Goal: Contribute content: Contribute content

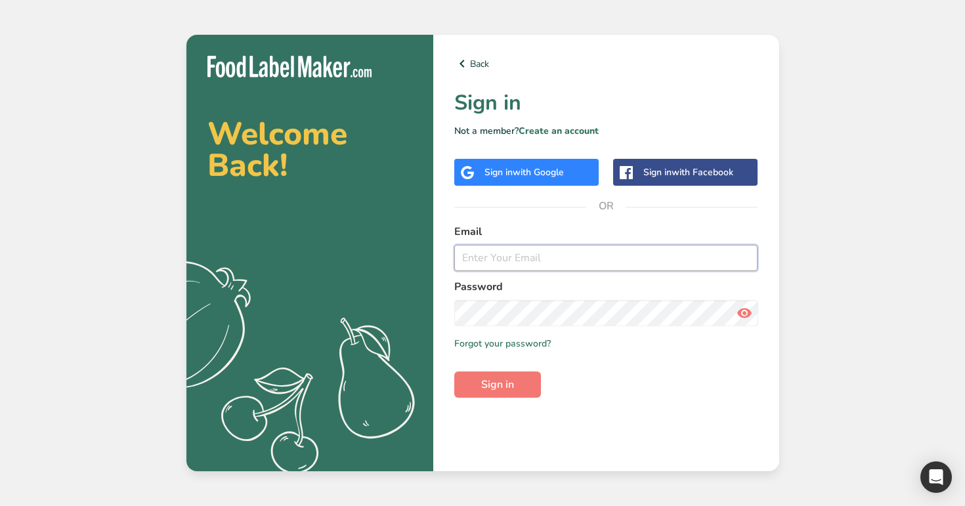
click at [524, 265] on input "email" at bounding box center [606, 258] width 304 height 26
type input "admin@test.com"
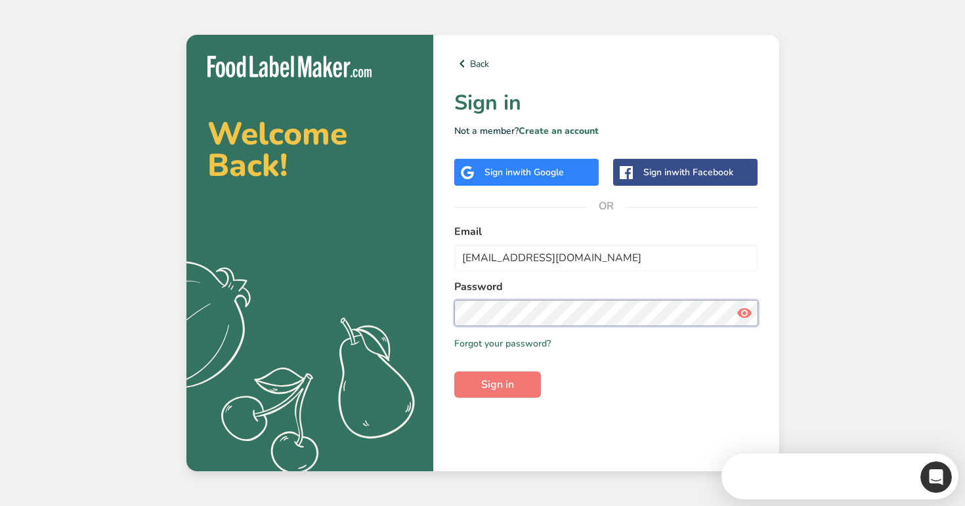
click at [454, 371] on button "Sign in" at bounding box center [497, 384] width 87 height 26
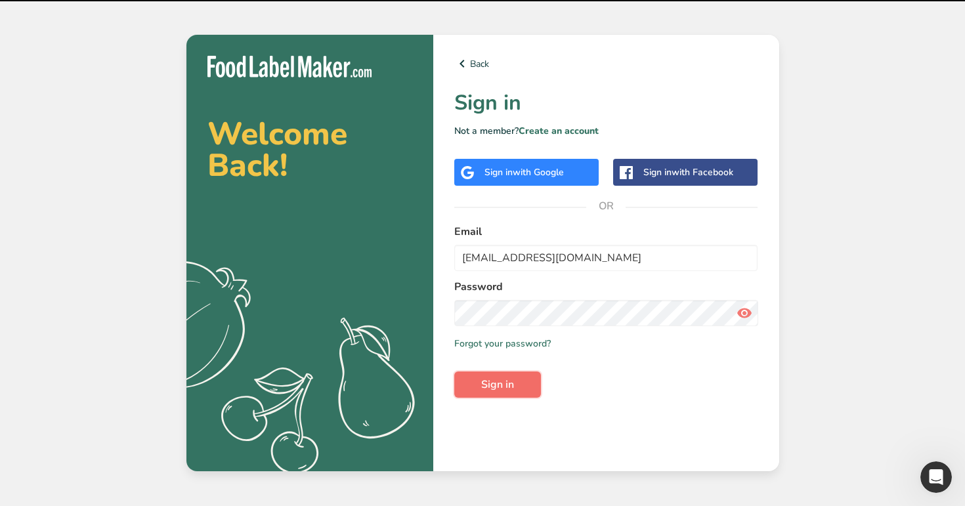
click at [499, 383] on span "Sign in" at bounding box center [497, 385] width 33 height 16
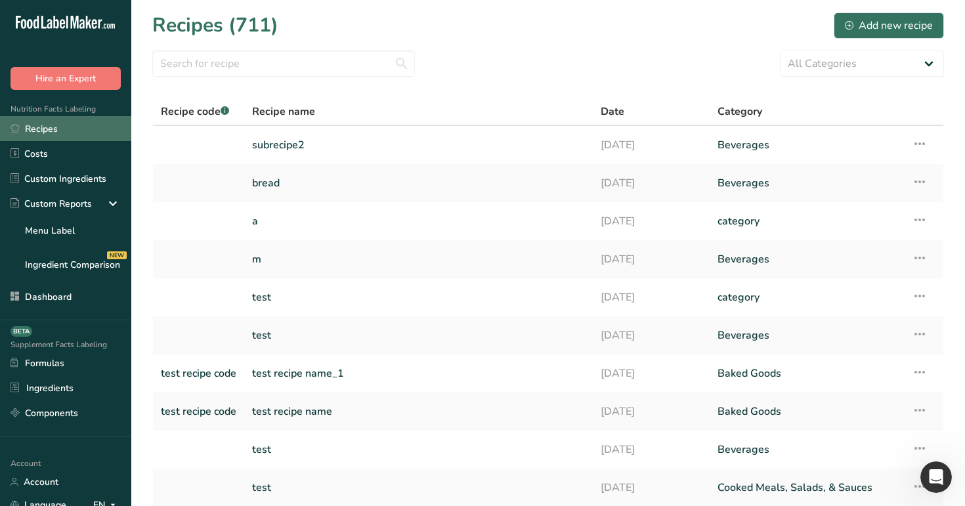
click at [68, 137] on link "Recipes" at bounding box center [65, 128] width 131 height 25
click at [285, 155] on link "subrecipe2" at bounding box center [418, 145] width 333 height 28
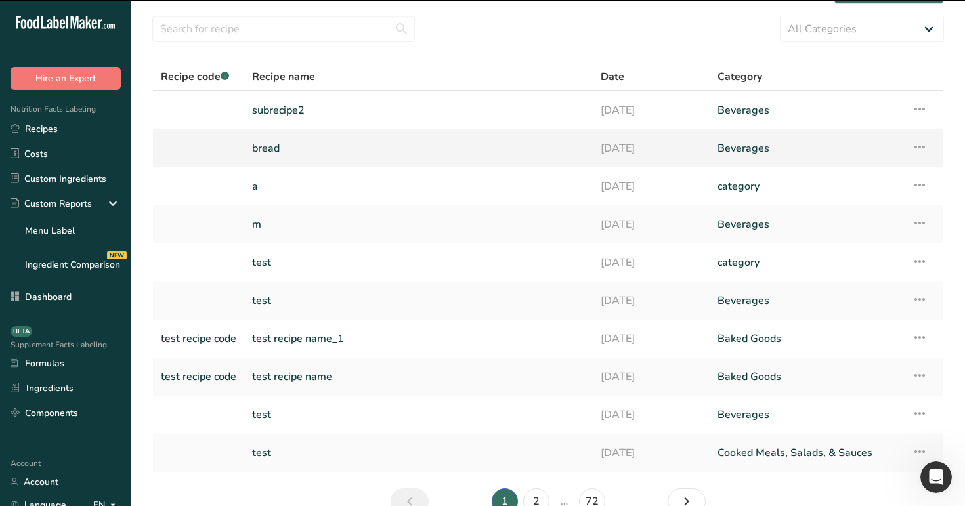
scroll to position [46, 0]
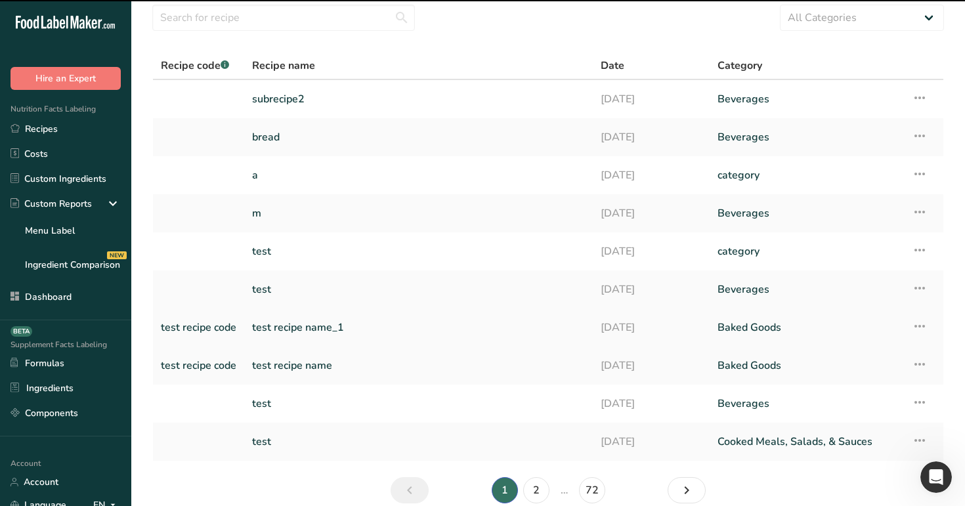
click at [386, 328] on link "test recipe name_1" at bounding box center [418, 328] width 333 height 28
click at [333, 113] on td "subrecipe2" at bounding box center [418, 99] width 349 height 38
click at [345, 99] on link "subrecipe2" at bounding box center [418, 99] width 333 height 28
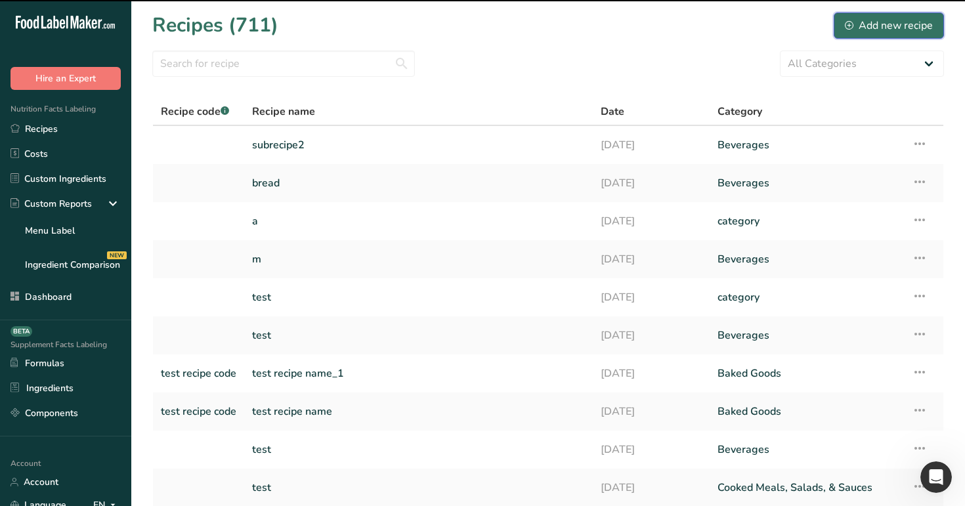
click at [901, 27] on div "Add new recipe" at bounding box center [889, 26] width 88 height 16
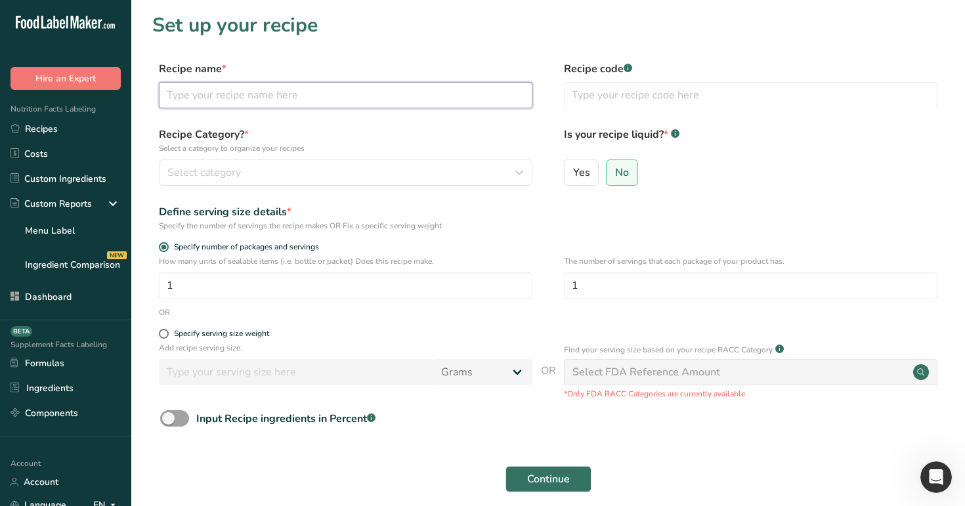
click at [410, 96] on input "text" at bounding box center [345, 95] width 373 height 26
type input "test"
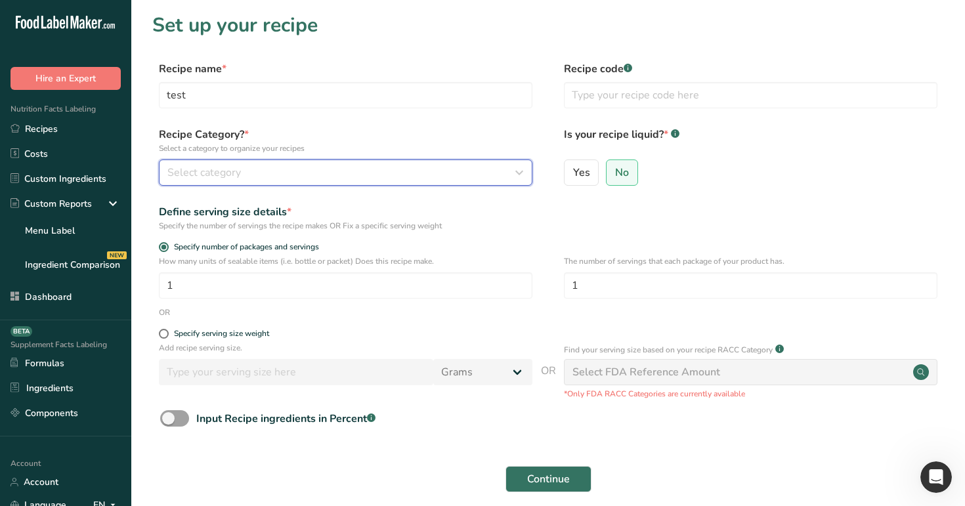
click at [407, 163] on button "Select category" at bounding box center [345, 172] width 373 height 26
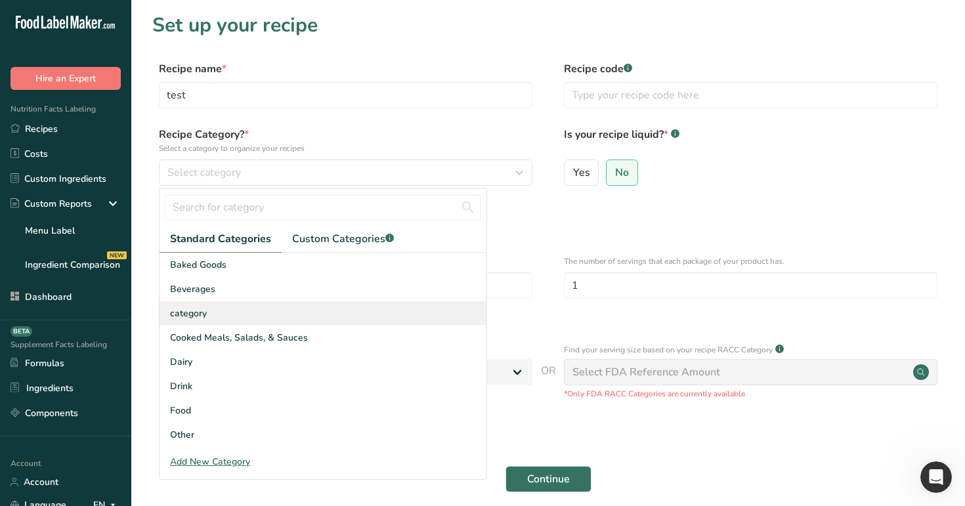
click at [405, 317] on div "category" at bounding box center [322, 313] width 327 height 24
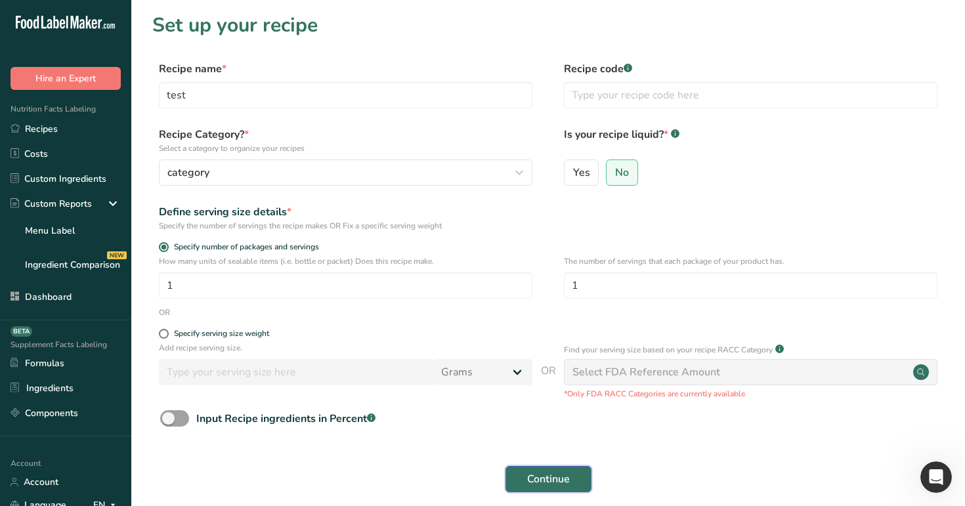
click at [566, 484] on span "Continue" at bounding box center [548, 479] width 43 height 16
click at [527, 480] on span "Continue" at bounding box center [548, 479] width 43 height 16
click at [547, 472] on span "Continue" at bounding box center [548, 479] width 43 height 16
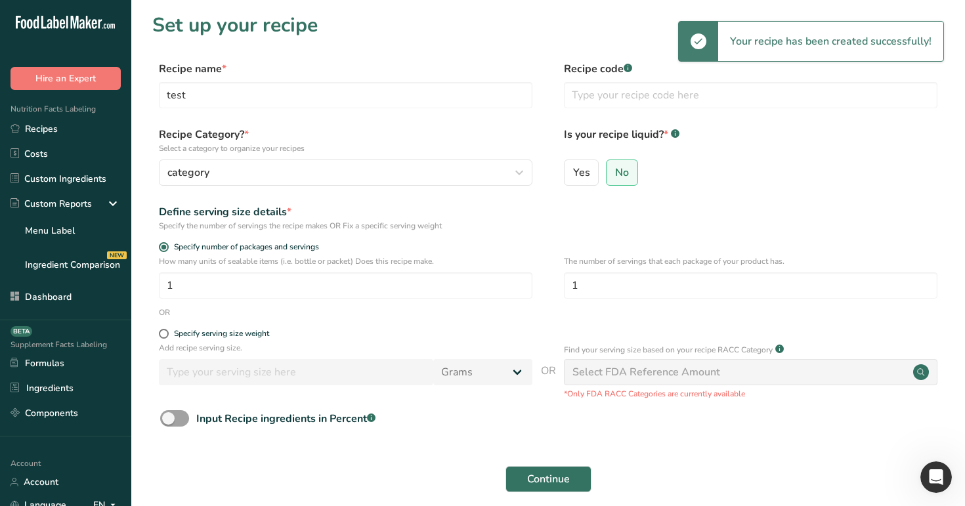
click at [426, 41] on section "Set up your recipe Recipe name * test Recipe code .a-a{fill:#347362;}.b-a{fill:…" at bounding box center [548, 273] width 834 height 547
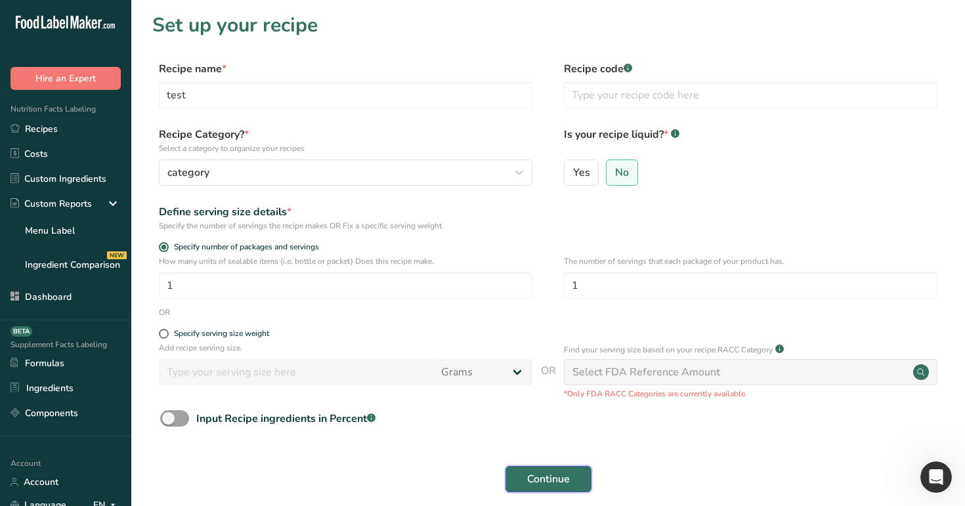
click at [548, 484] on span "Continue" at bounding box center [548, 479] width 43 height 16
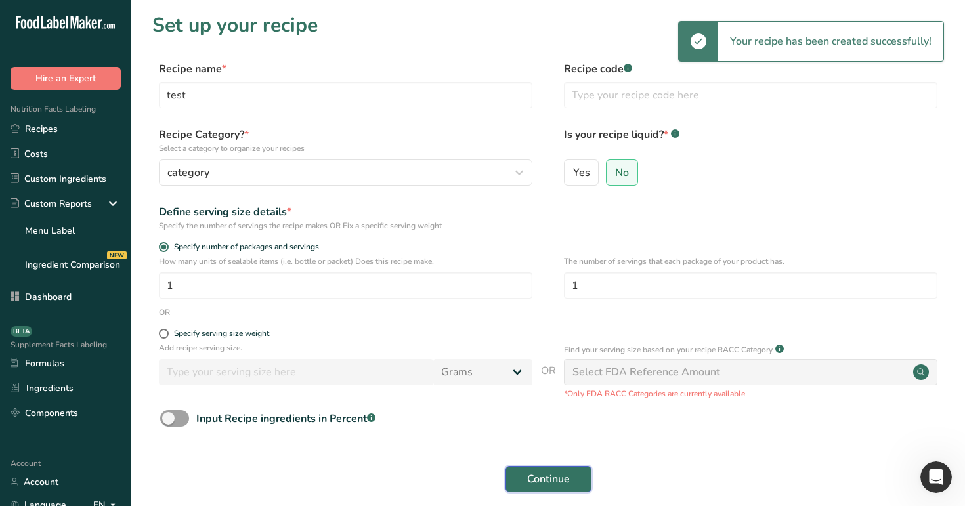
click at [548, 484] on span "Continue" at bounding box center [548, 479] width 43 height 16
click at [96, 126] on link "Recipes" at bounding box center [65, 128] width 131 height 25
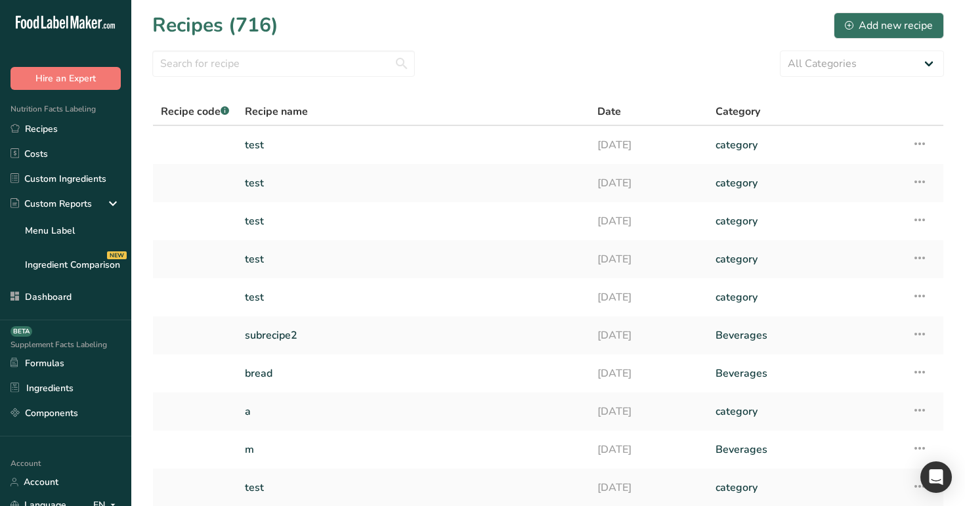
click at [673, 41] on section "Recipes (716) Add new recipe All Categories 0 1c 1q a a23 aa ad Add Custom Cate…" at bounding box center [548, 285] width 834 height 570
click at [920, 30] on div "Add new recipe" at bounding box center [889, 26] width 88 height 16
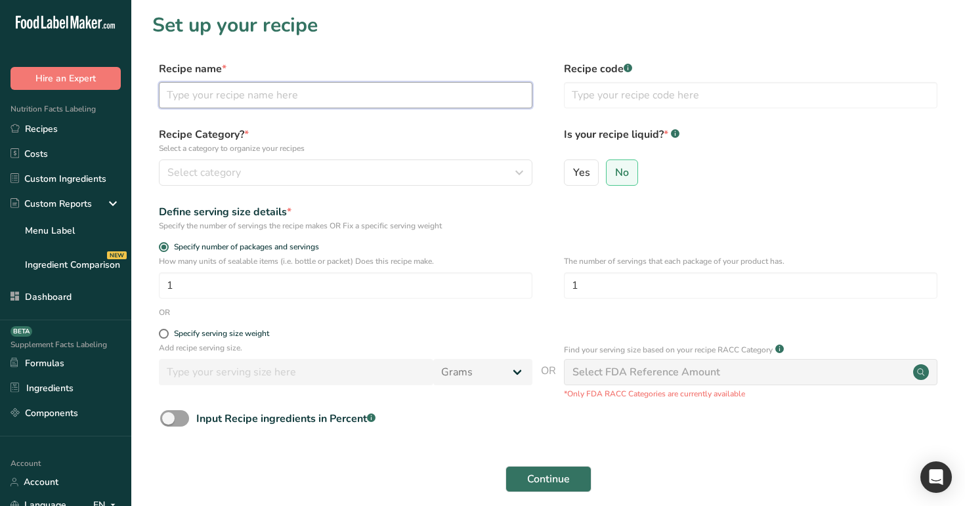
click at [444, 89] on input "text" at bounding box center [345, 95] width 373 height 26
type input "test"
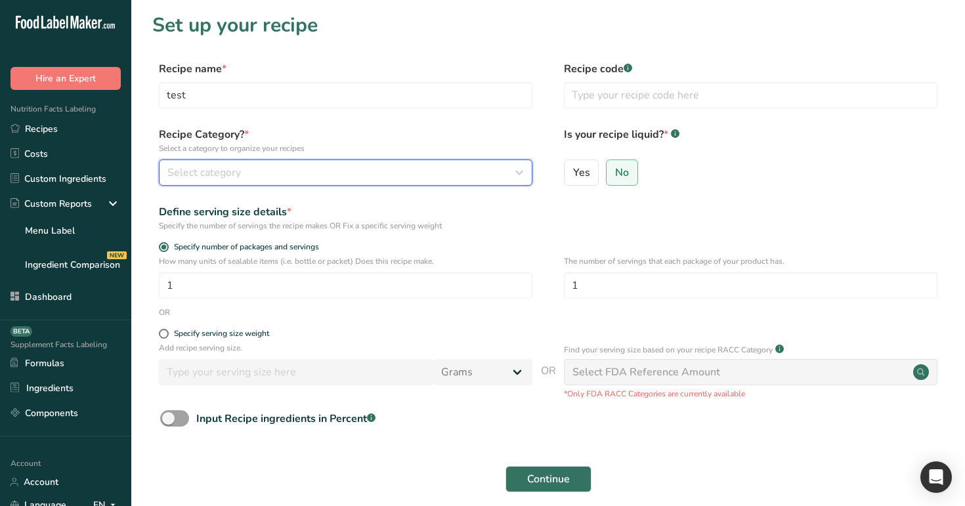
click at [369, 179] on div "Select category" at bounding box center [341, 173] width 349 height 16
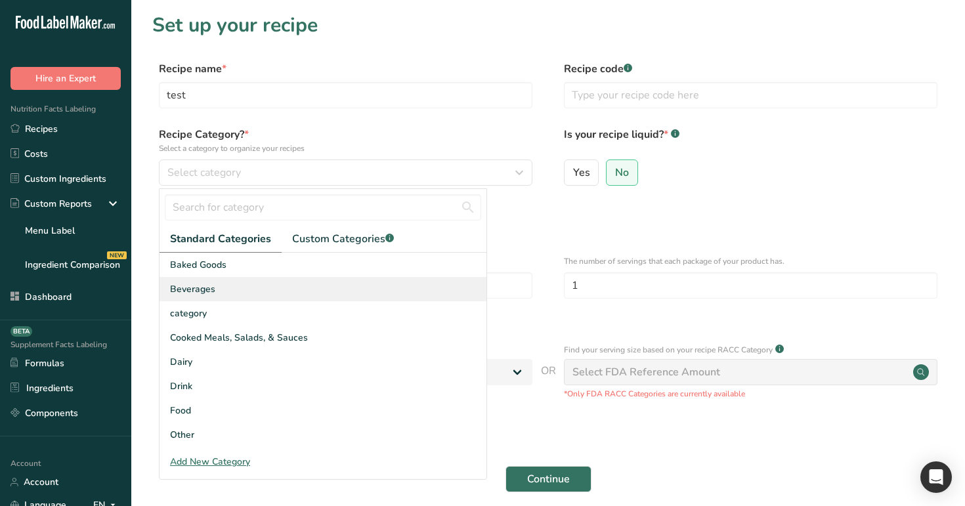
click at [385, 284] on div "Beverages" at bounding box center [322, 289] width 327 height 24
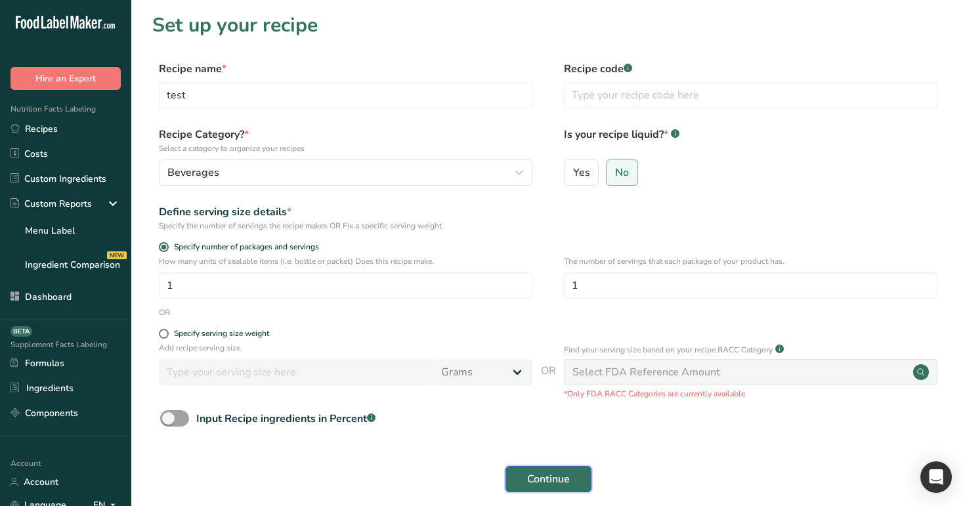
click at [559, 474] on span "Continue" at bounding box center [548, 479] width 43 height 16
click at [559, 476] on span "Continue" at bounding box center [548, 479] width 43 height 16
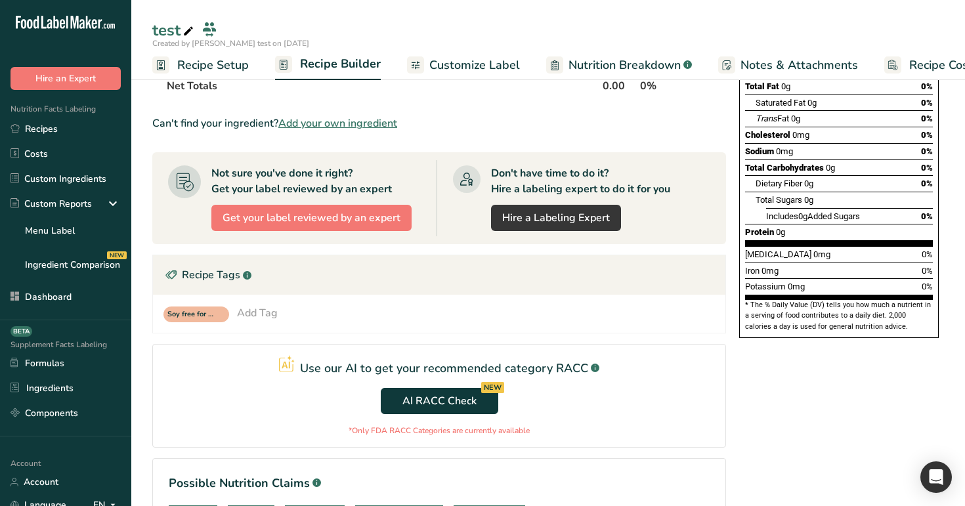
scroll to position [290, 0]
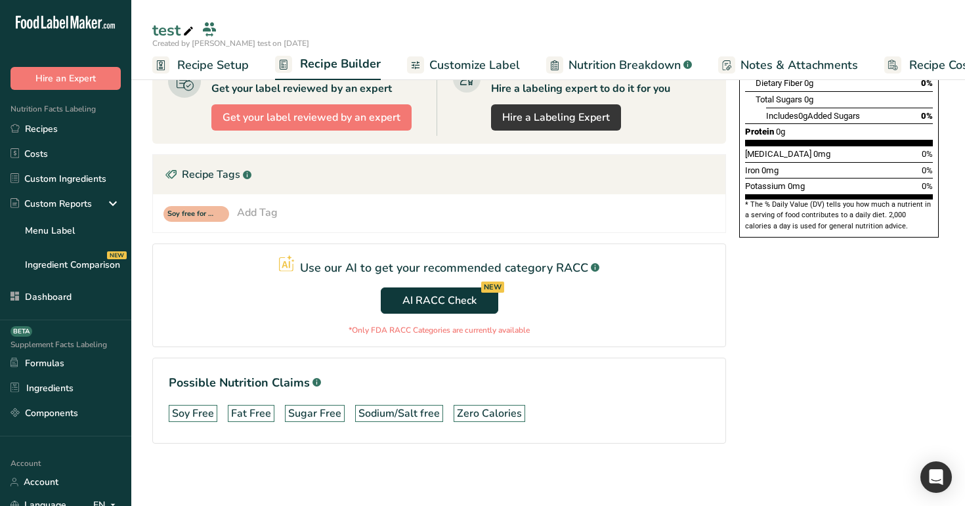
click at [476, 64] on span "Customize Label" at bounding box center [474, 65] width 91 height 18
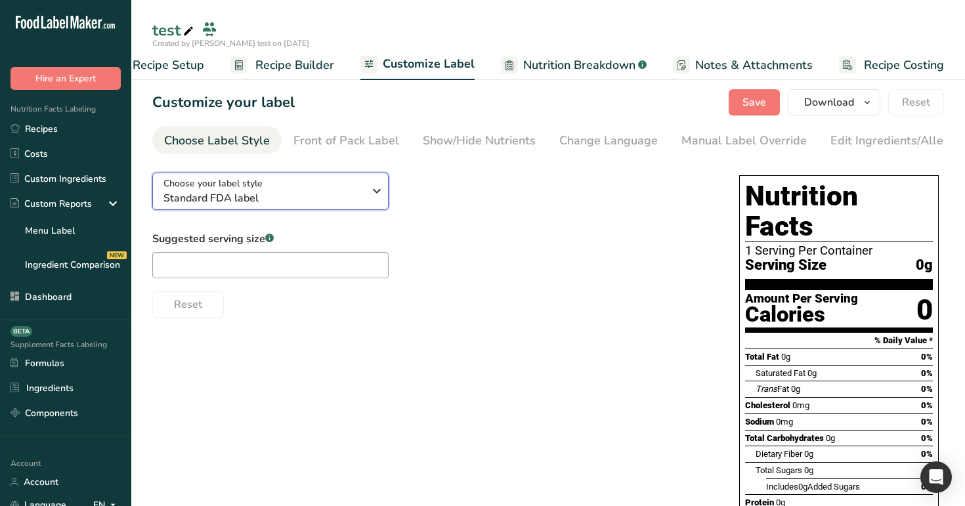
click at [321, 182] on div "Choose your label style Standard FDA label" at bounding box center [263, 192] width 200 height 30
